Goal: Register for event/course

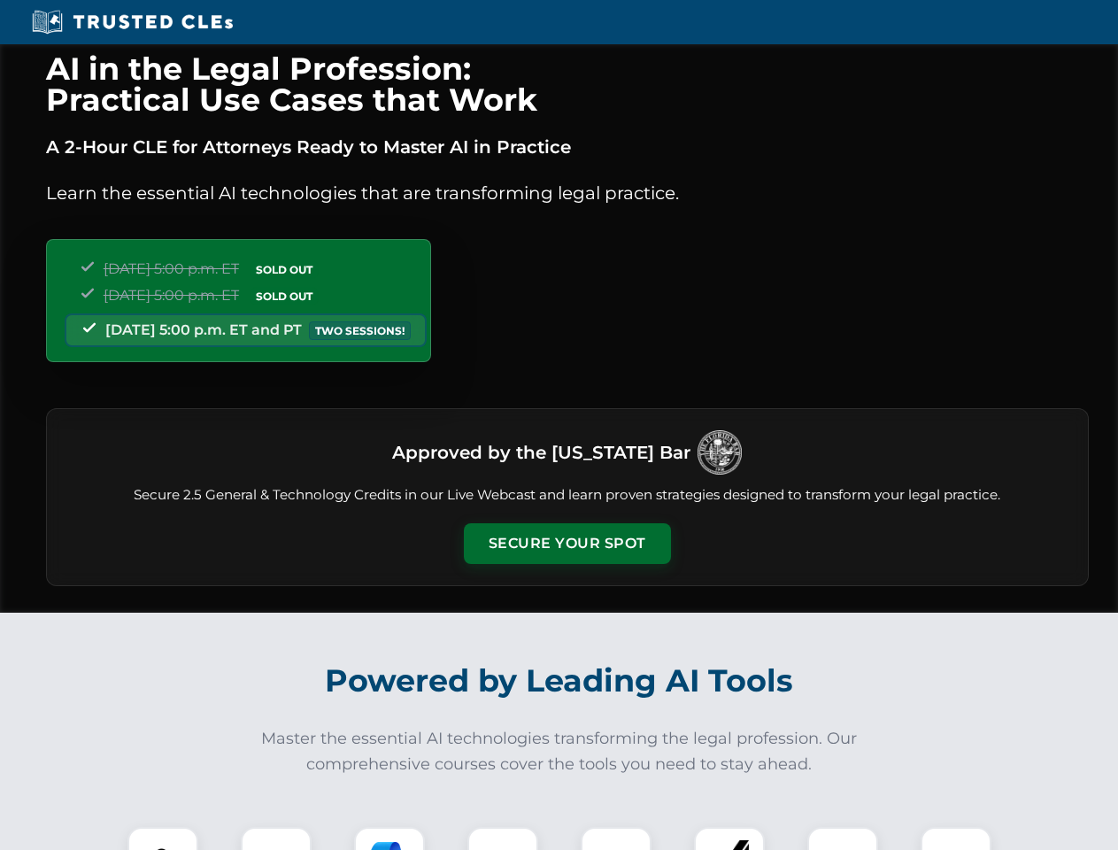
click at [567, 544] on button "Secure Your Spot" at bounding box center [567, 543] width 207 height 41
click at [163, 838] on img at bounding box center [162, 862] width 51 height 51
